Goal: Information Seeking & Learning: Find specific fact

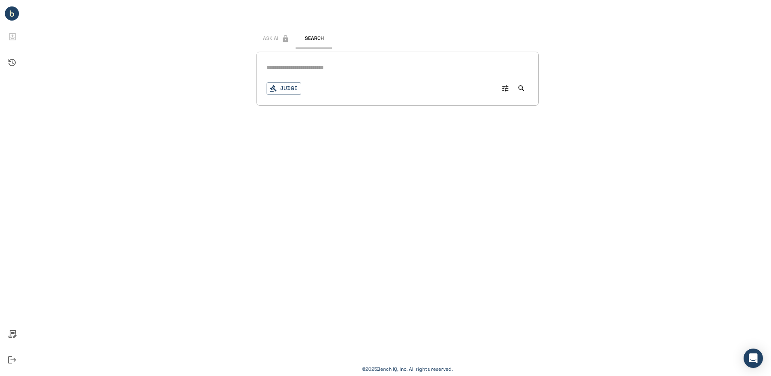
click at [362, 171] on div "Signed in successfully. Ask AI Search Judge 0 © 2025 Bench IQ, Inc. All rights …" at bounding box center [397, 188] width 747 height 376
click at [368, 146] on div "Signed in successfully. Ask AI Search Judge 0 © 2025 Bench IQ, Inc. All rights …" at bounding box center [397, 188] width 747 height 376
click at [337, 71] on input "text" at bounding box center [397, 68] width 262 height 12
click at [505, 90] on icon "Advanced Search" at bounding box center [505, 88] width 8 height 8
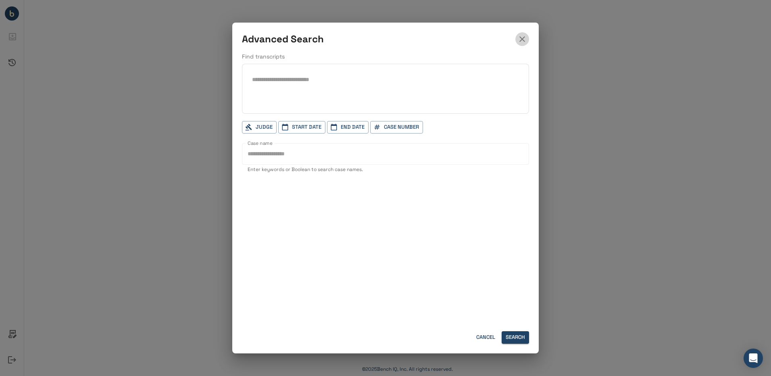
click at [521, 41] on icon "button" at bounding box center [522, 39] width 10 height 10
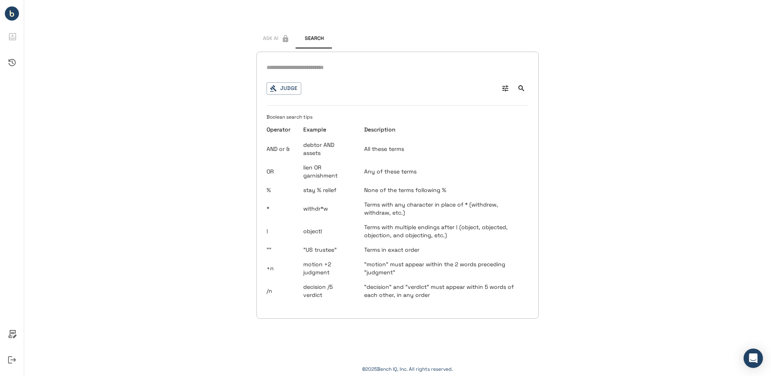
click at [307, 65] on input "text" at bounding box center [397, 68] width 262 height 12
type input "**********"
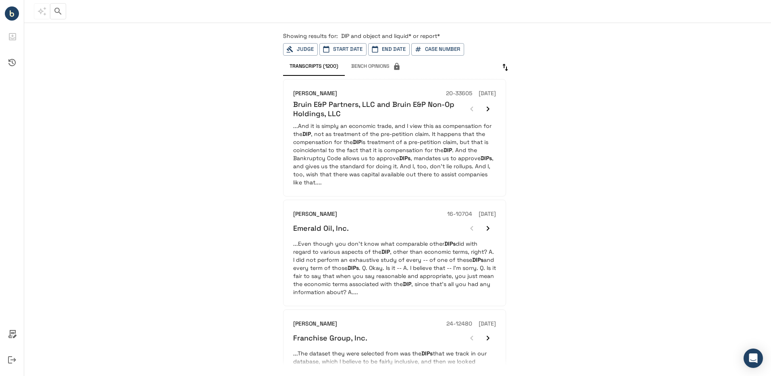
click at [461, 33] on p "Showing results for: DIP and object and liquid* or report*" at bounding box center [397, 36] width 229 height 8
click at [446, 37] on p "Showing results for: DIP and object and liquid* or report*" at bounding box center [397, 36] width 229 height 8
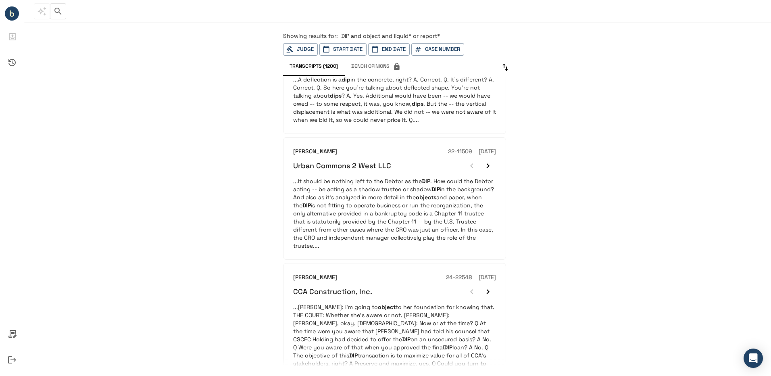
scroll to position [524, 0]
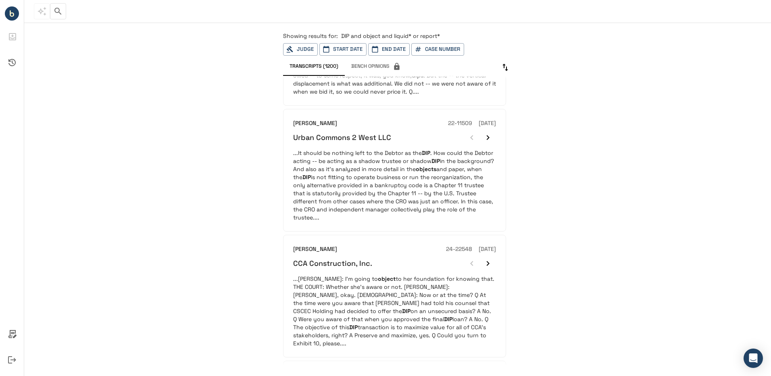
click at [740, 228] on div "Showing results for: DIP and object and liquid* or report* Judge Start Date End…" at bounding box center [397, 199] width 747 height 354
click at [743, 261] on div "Showing results for: DIP and object and liquid* or report* Judge Start Date End…" at bounding box center [397, 199] width 747 height 354
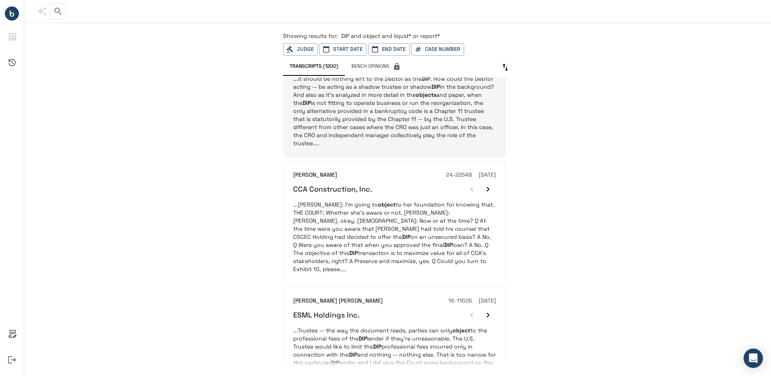
scroll to position [605, 0]
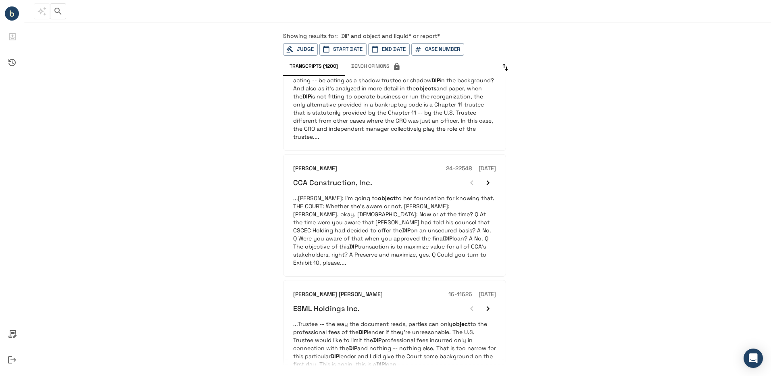
click at [733, 142] on div "Showing results for: DIP and object and liquid* or report* Judge Start Date End…" at bounding box center [397, 199] width 747 height 354
click at [743, 229] on div "Showing results for: DIP and object and liquid* or report* Judge Start Date End…" at bounding box center [397, 199] width 747 height 354
click at [718, 103] on div "Showing results for: DIP and object and liquid* or report* Judge Start Date End…" at bounding box center [397, 199] width 747 height 354
click at [734, 142] on div "Showing results for: DIP and object and liquid* or report* Judge Start Date End…" at bounding box center [397, 199] width 747 height 354
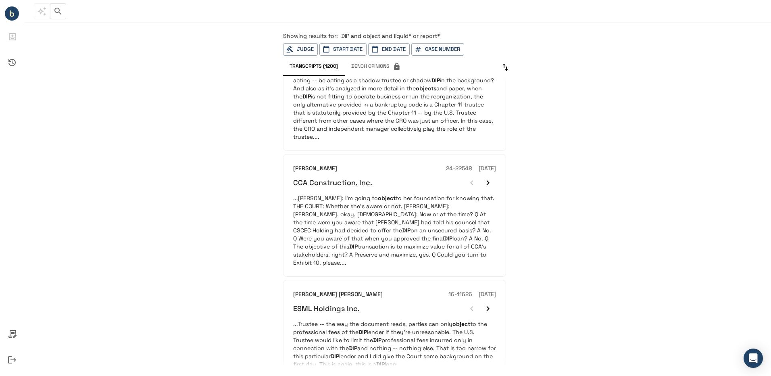
click at [229, 205] on div "Showing results for: DIP and object and liquid* or report* Judge Start Date End…" at bounding box center [397, 199] width 747 height 354
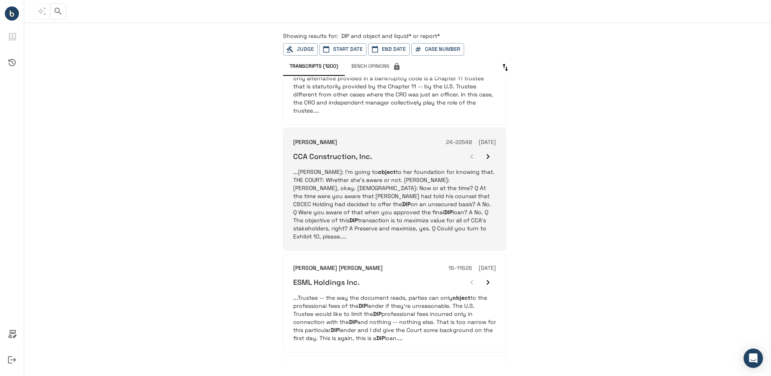
scroll to position [645, 0]
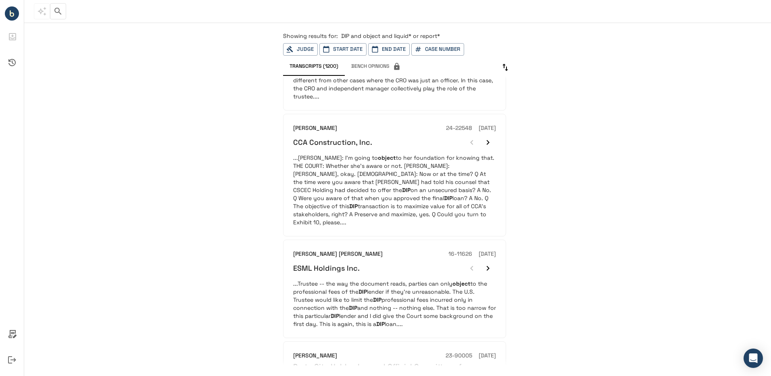
click at [737, 194] on div "Showing results for: DIP and object and liquid* or report* Judge Start Date End…" at bounding box center [397, 199] width 747 height 354
click at [662, 167] on div "Showing results for: DIP and object and liquid* or report* Judge Start Date End…" at bounding box center [397, 199] width 747 height 354
click at [741, 216] on div "Showing results for: DIP and object and liquid* or report* Judge Start Date End…" at bounding box center [397, 199] width 747 height 354
click at [660, 160] on div "Showing results for: DIP and object and liquid* or report* Judge Start Date End…" at bounding box center [397, 199] width 747 height 354
click at [693, 175] on div "Showing results for: DIP and object and liquid* or report* Judge Start Date End…" at bounding box center [397, 199] width 747 height 354
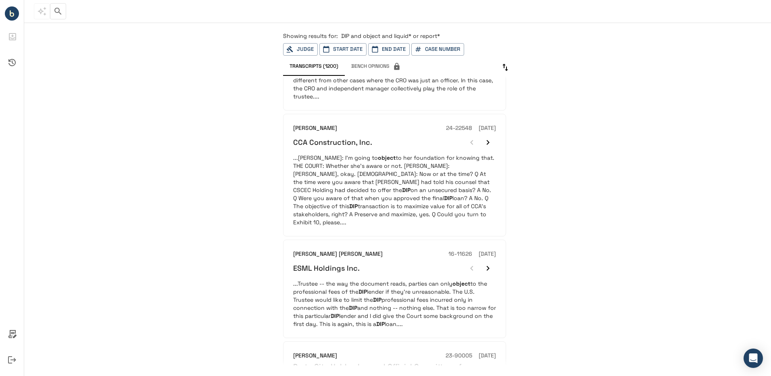
click at [753, 223] on div "Showing results for: DIP and object and liquid* or report* Judge Start Date End…" at bounding box center [397, 199] width 747 height 354
